Goal: Task Accomplishment & Management: Use online tool/utility

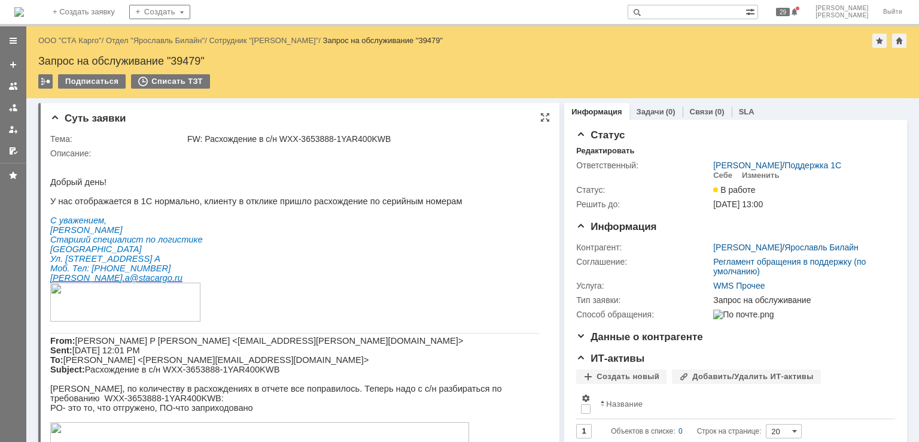
click at [357, 263] on p "Ул. Пожарского д.66 лит. А" at bounding box center [294, 259] width 489 height 10
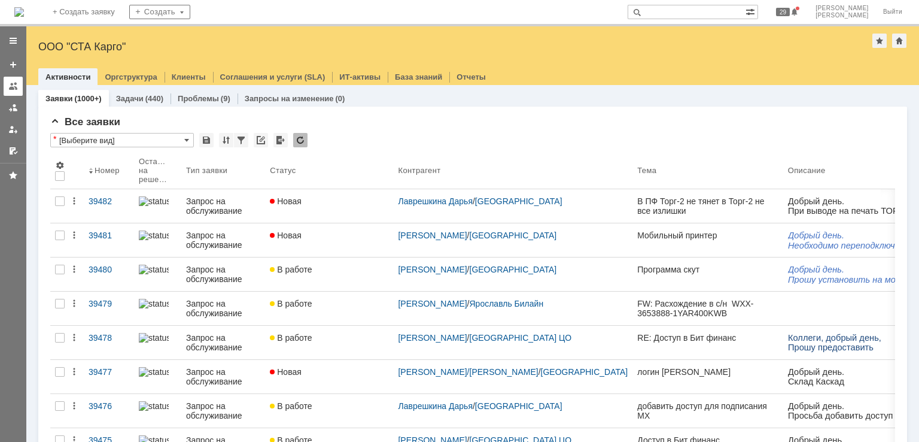
click at [8, 86] on div at bounding box center [13, 86] width 10 height 10
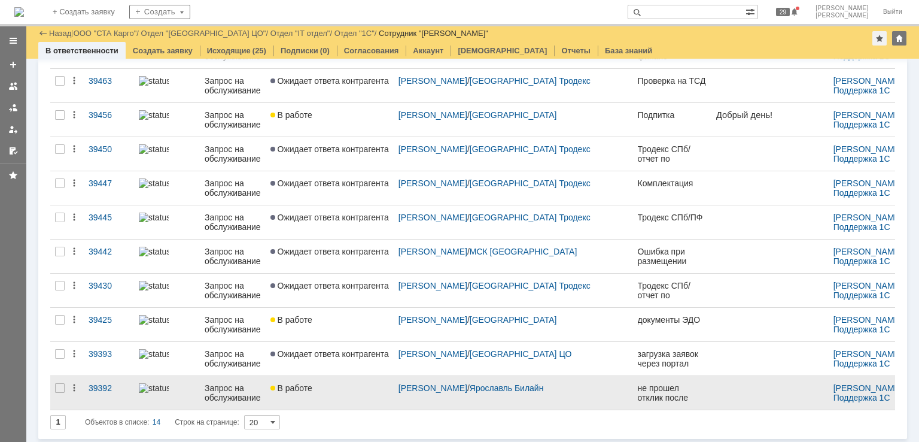
click at [341, 394] on link "В работе" at bounding box center [330, 393] width 128 height 34
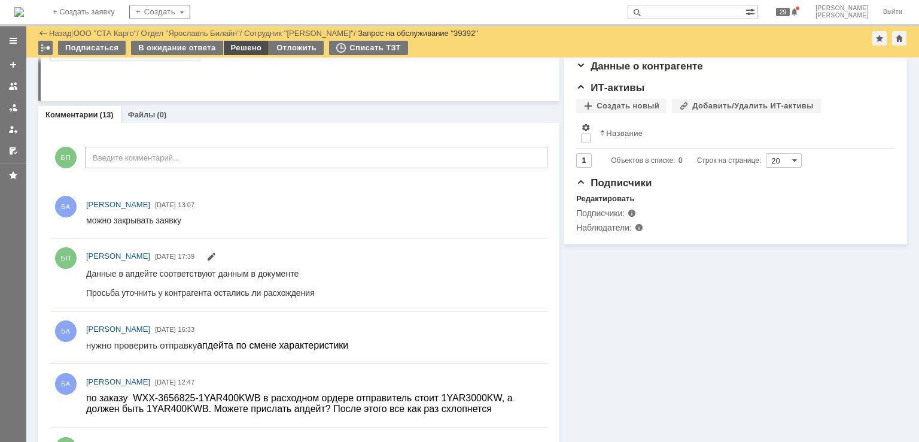
click at [248, 46] on div "Решено" at bounding box center [246, 48] width 45 height 14
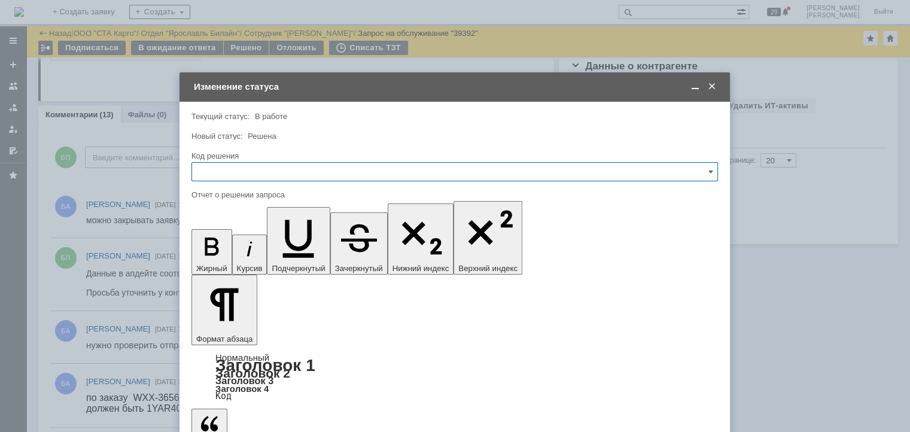
click at [265, 168] on input "text" at bounding box center [454, 171] width 527 height 19
click at [235, 325] on div "Решено" at bounding box center [454, 332] width 525 height 19
type input "Решено"
